Goal: Task Accomplishment & Management: Manage account settings

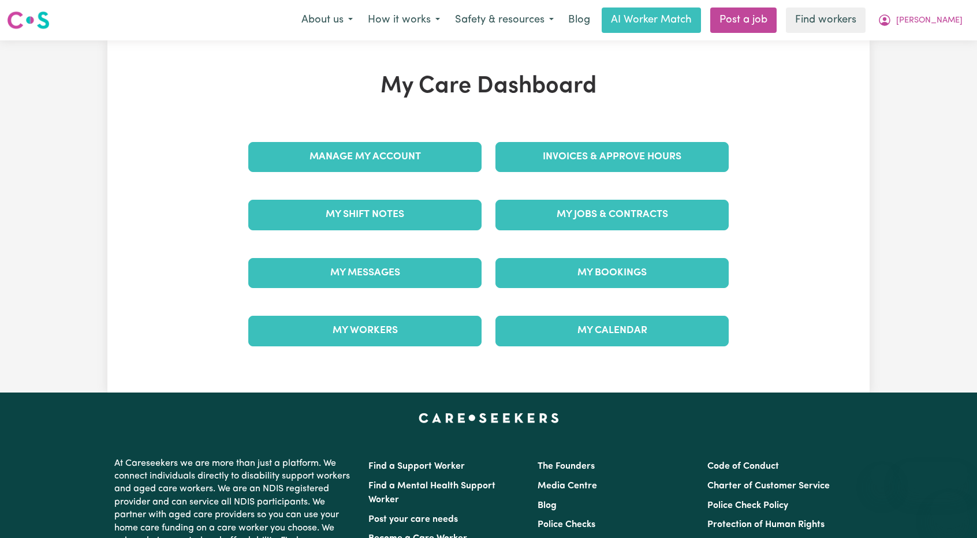
click at [381, 160] on link "Manage My Account" at bounding box center [364, 157] width 233 height 30
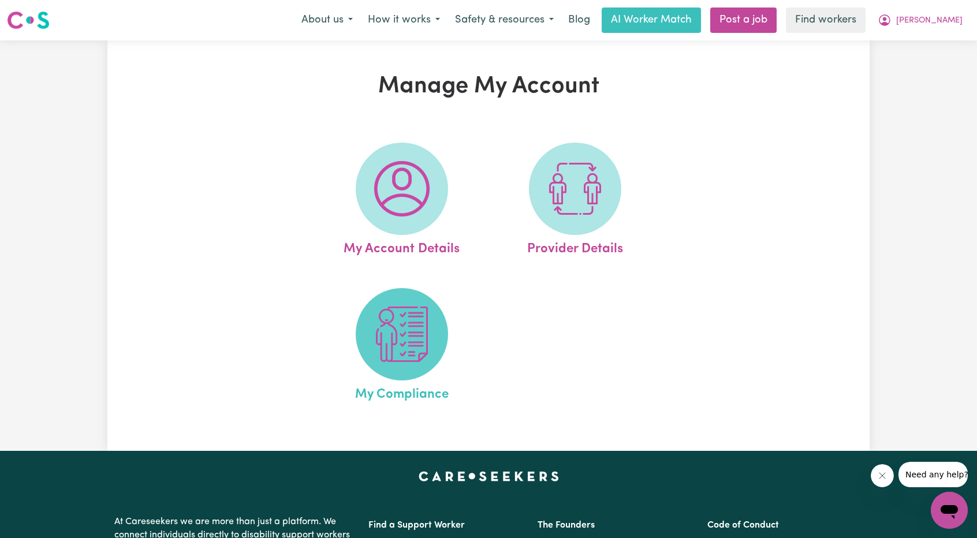
click at [396, 336] on img at bounding box center [401, 334] width 55 height 55
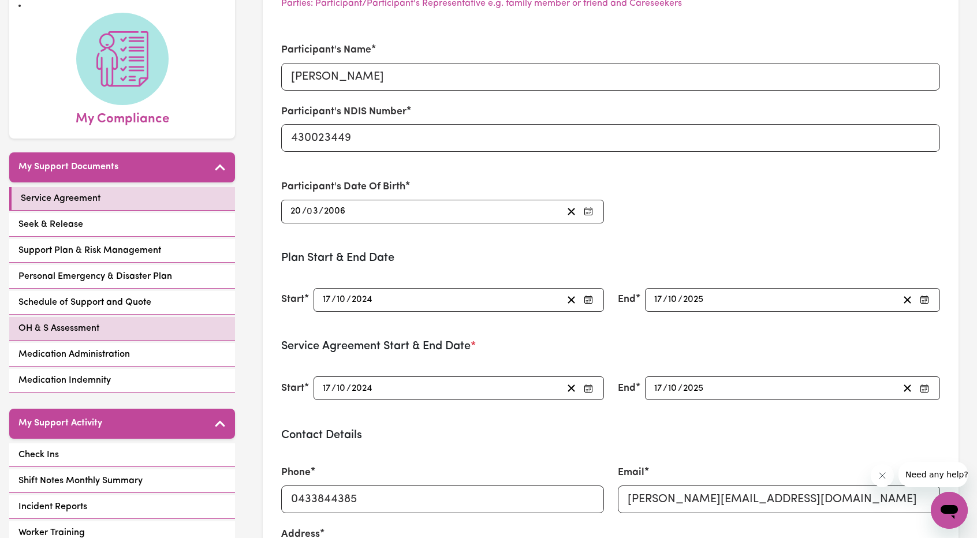
scroll to position [173, 0]
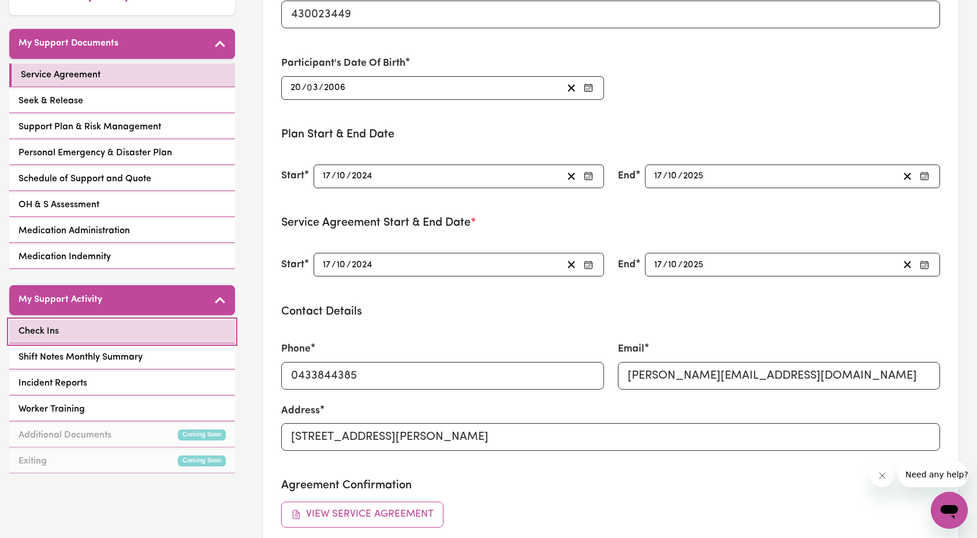
click at [110, 320] on link "Check Ins" at bounding box center [122, 332] width 226 height 24
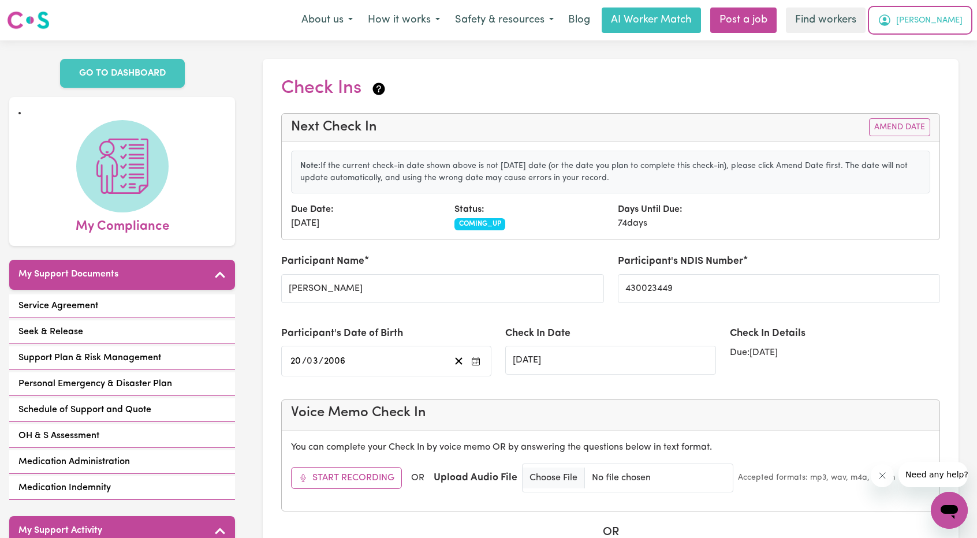
click at [932, 20] on span "[PERSON_NAME]" at bounding box center [929, 20] width 66 height 13
click at [914, 65] on link "Logout" at bounding box center [923, 66] width 91 height 22
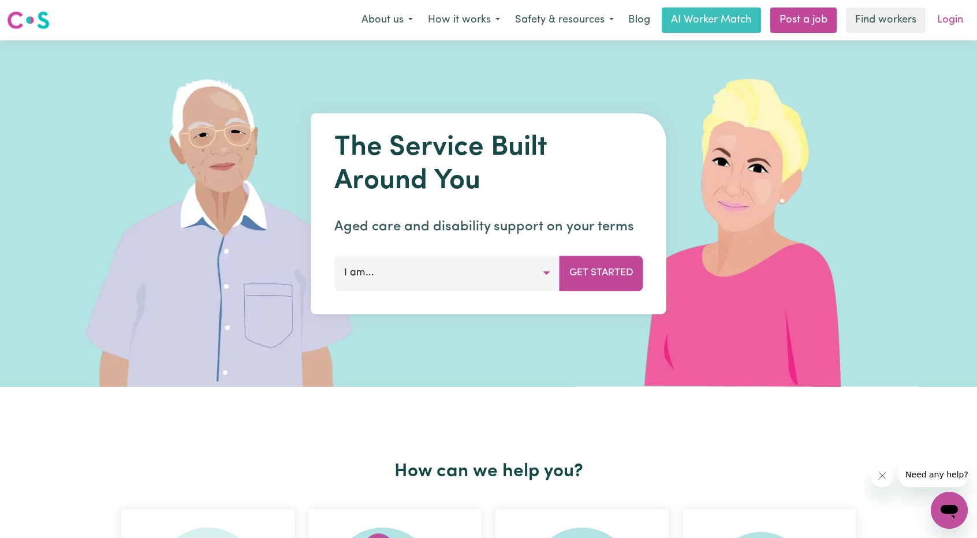
click at [944, 13] on link "Login" at bounding box center [950, 20] width 40 height 25
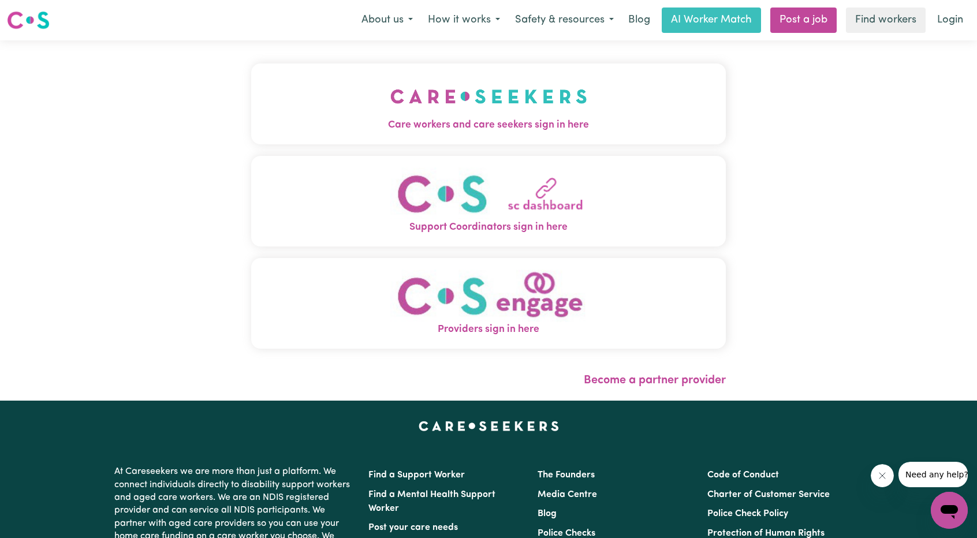
click at [390, 114] on img "Care workers and care seekers sign in here" at bounding box center [488, 96] width 197 height 43
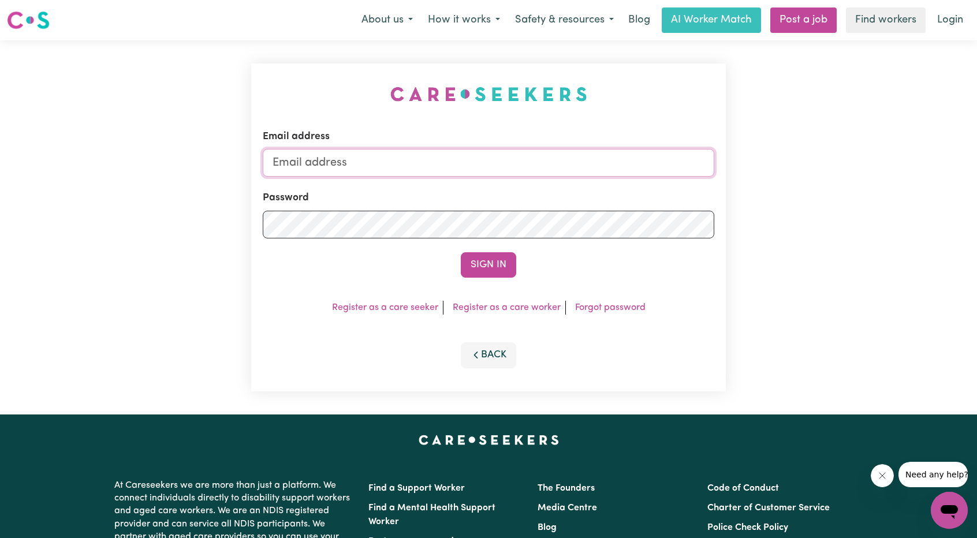
click at [494, 167] on input "Email address" at bounding box center [488, 163] width 451 height 28
drag, startPoint x: 333, startPoint y: 158, endPoint x: 539, endPoint y: 203, distance: 210.9
click at [543, 183] on form "Email address [EMAIL_ADDRESS][PERSON_NAME][DOMAIN_NAME] Password Sign In" at bounding box center [488, 203] width 451 height 148
type input "[EMAIL_ADDRESS][DOMAIN_NAME]"
click at [508, 260] on button "Sign In" at bounding box center [488, 264] width 55 height 25
